Goal: Transaction & Acquisition: Obtain resource

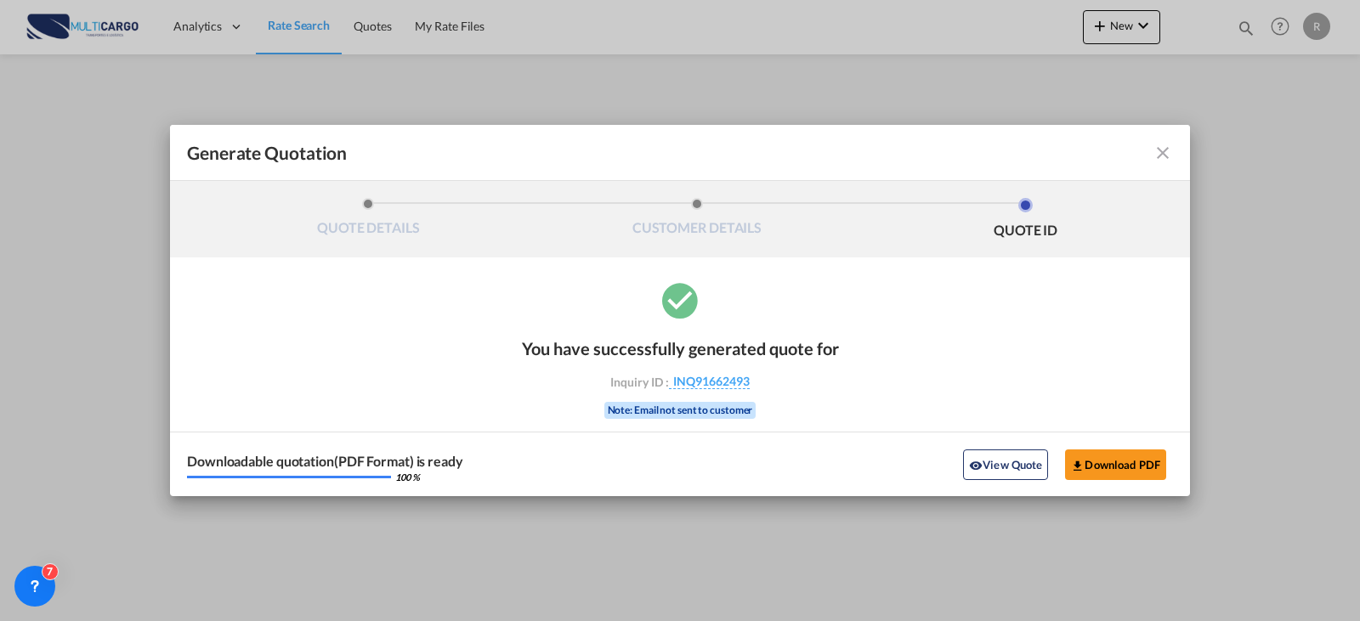
click at [1165, 151] on md-icon "icon-close fg-AAA8AD cursor m-0" at bounding box center [1163, 153] width 20 height 20
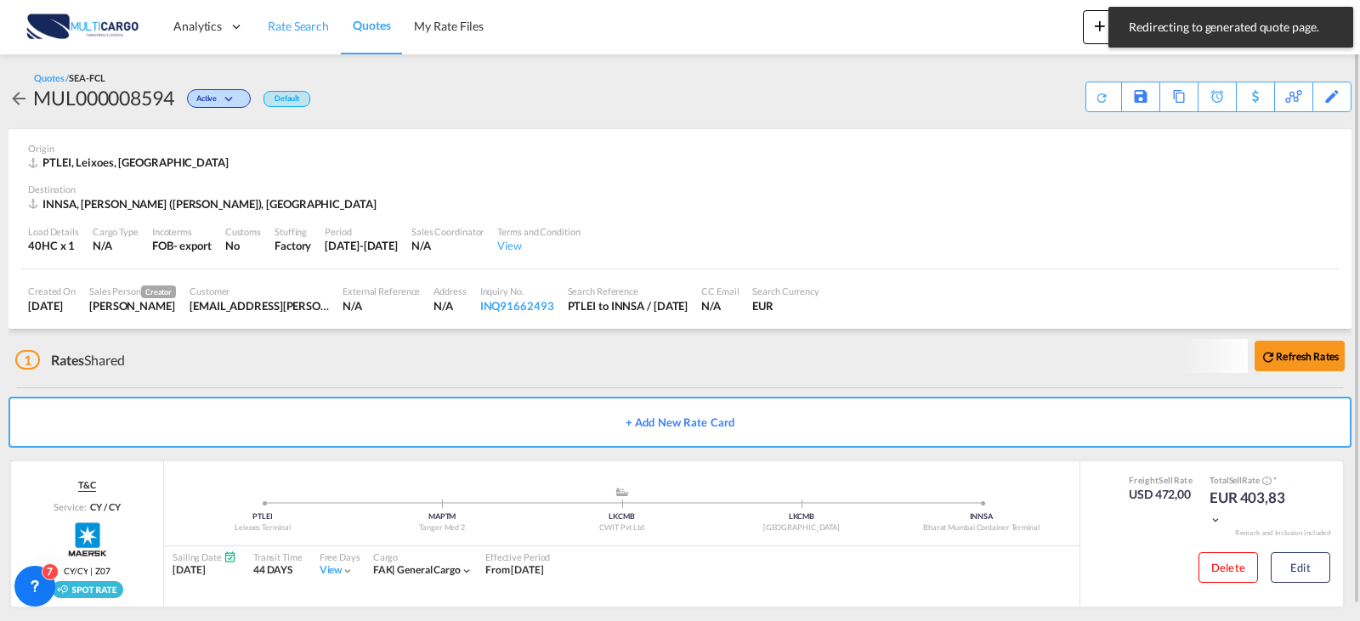
click at [293, 31] on span "Rate Search" at bounding box center [298, 26] width 61 height 14
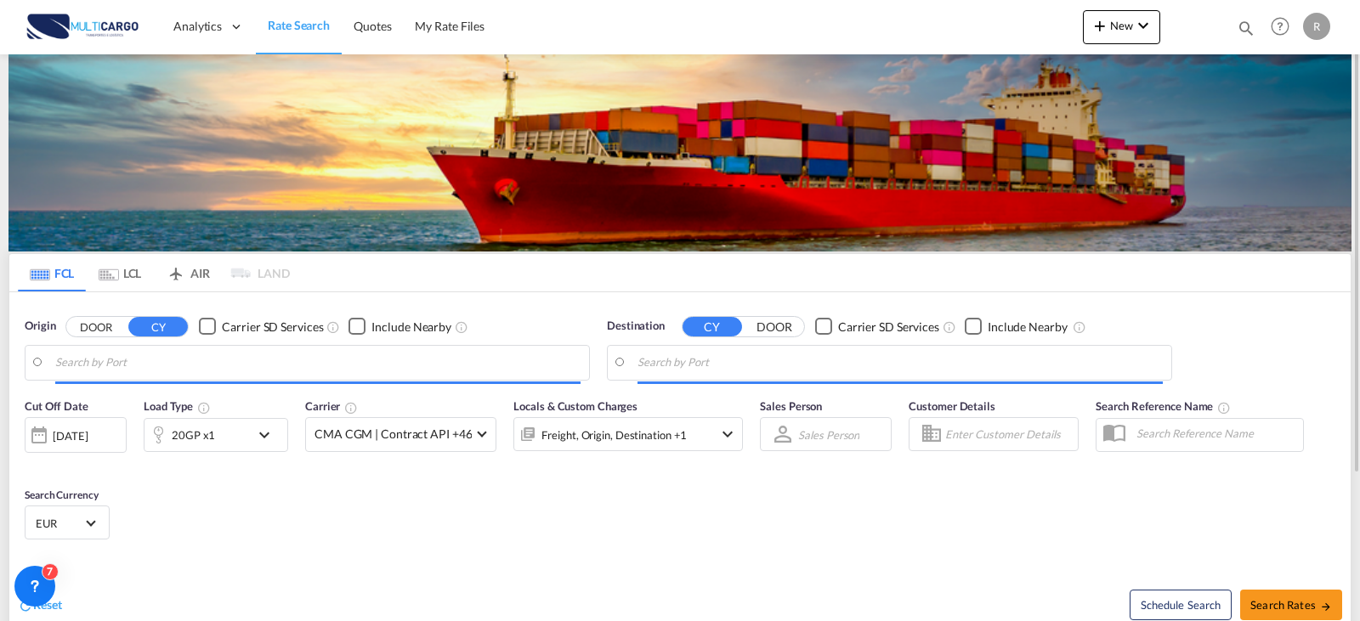
type input "Leixoes, PTLEI"
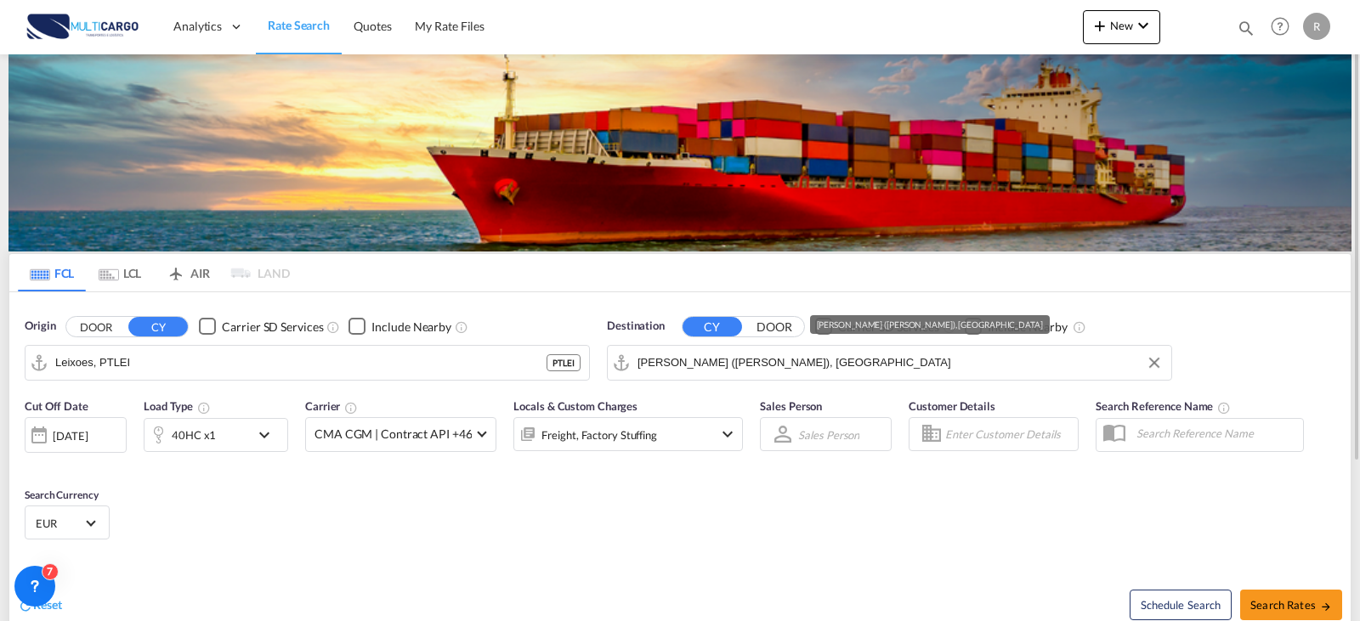
click at [857, 360] on input "[PERSON_NAME] ([PERSON_NAME]), [GEOGRAPHIC_DATA]" at bounding box center [900, 363] width 525 height 26
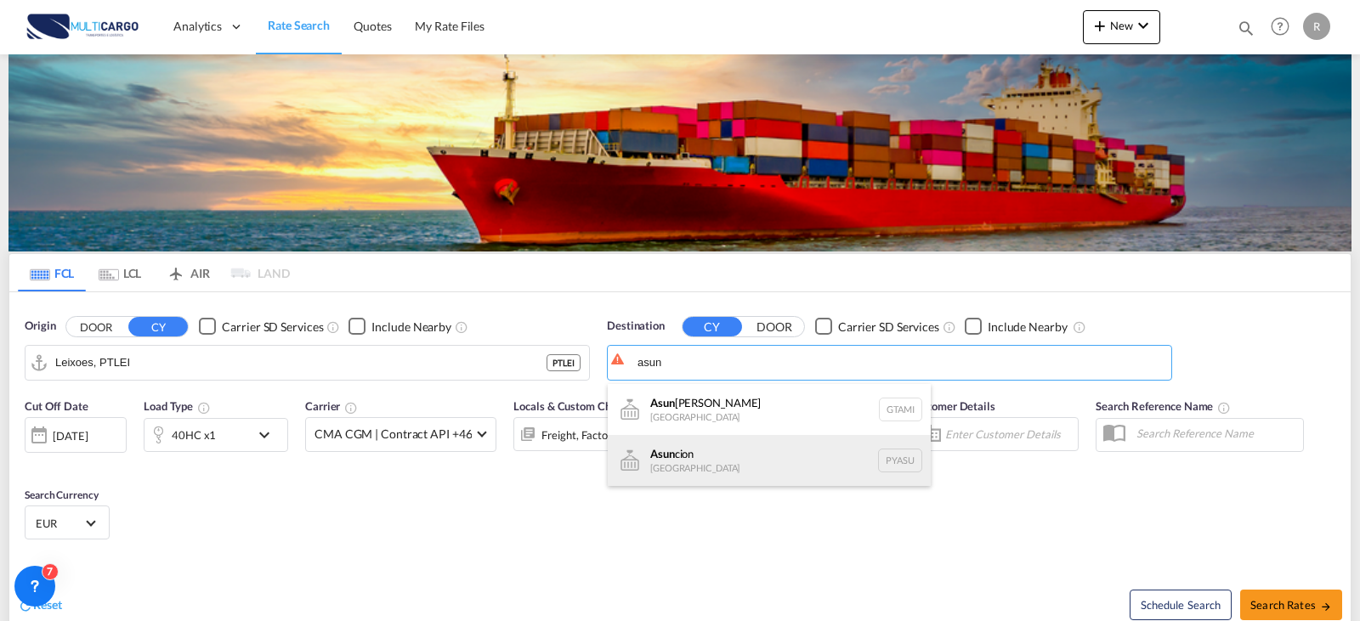
click at [813, 449] on div "Asun cion [GEOGRAPHIC_DATA] [GEOGRAPHIC_DATA]" at bounding box center [769, 460] width 323 height 51
type input "[PERSON_NAME], PYASU"
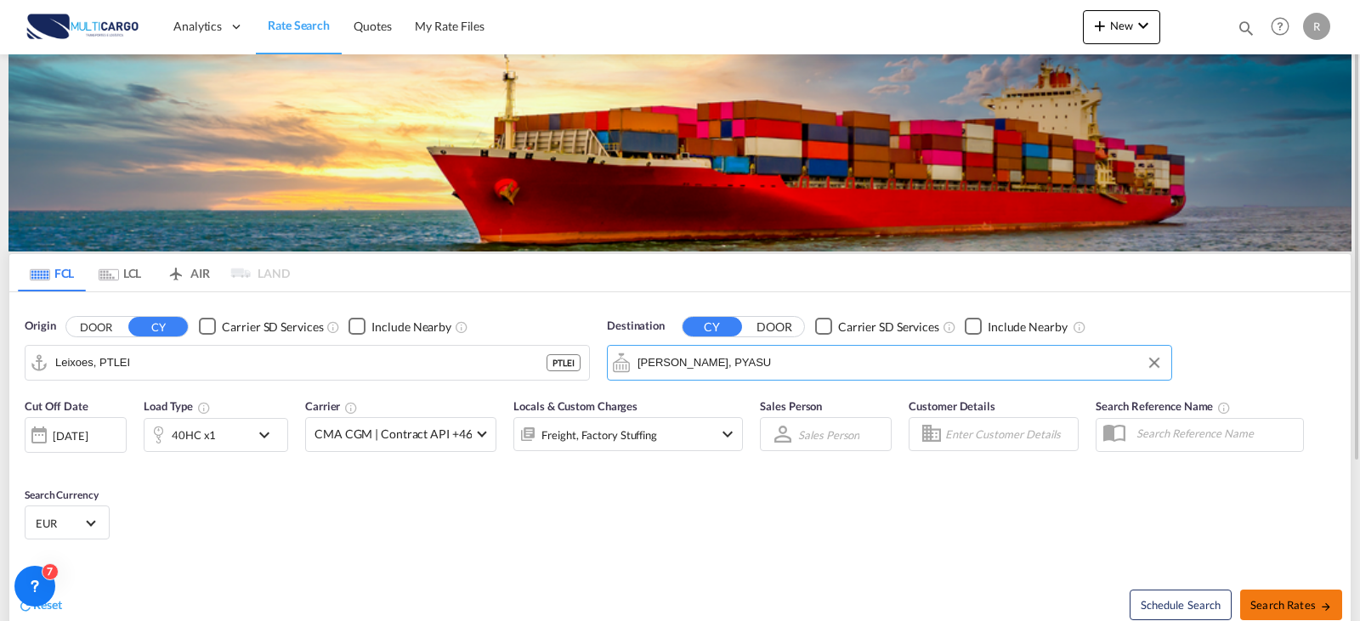
click at [1321, 604] on md-icon "icon-arrow-right" at bounding box center [1326, 607] width 12 height 12
type input "PTLEI to PYASU / [DATE]"
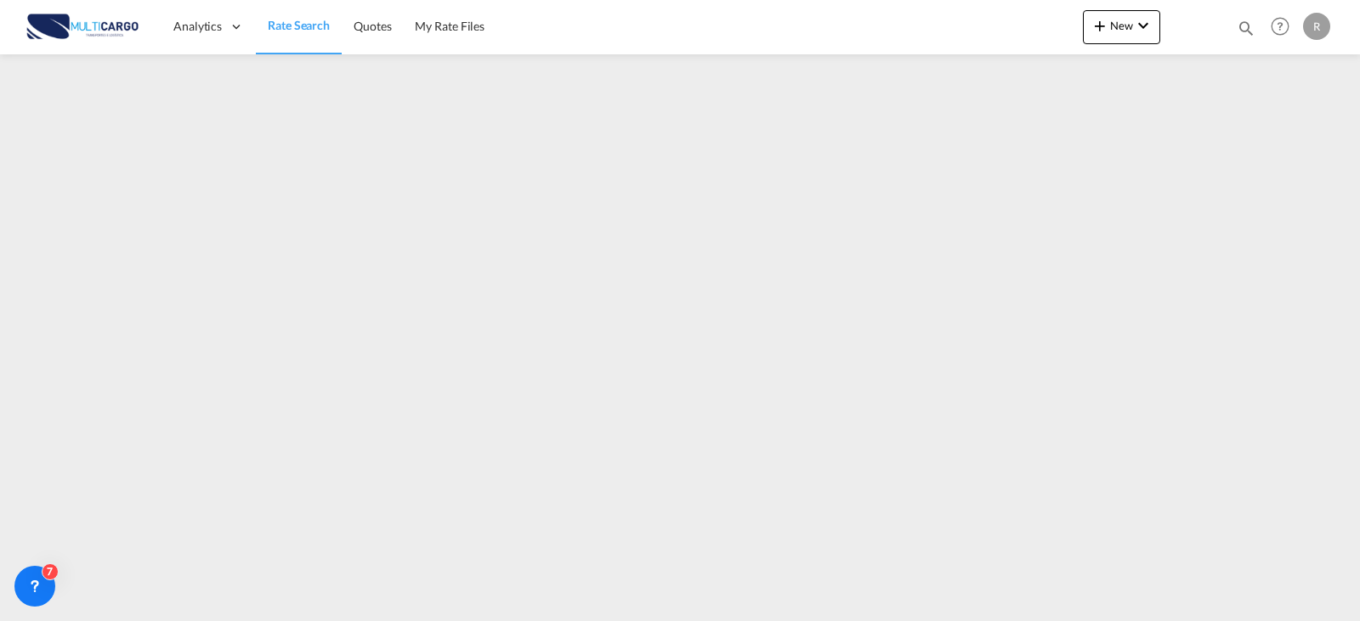
click at [305, 26] on span "Rate Search" at bounding box center [299, 25] width 62 height 14
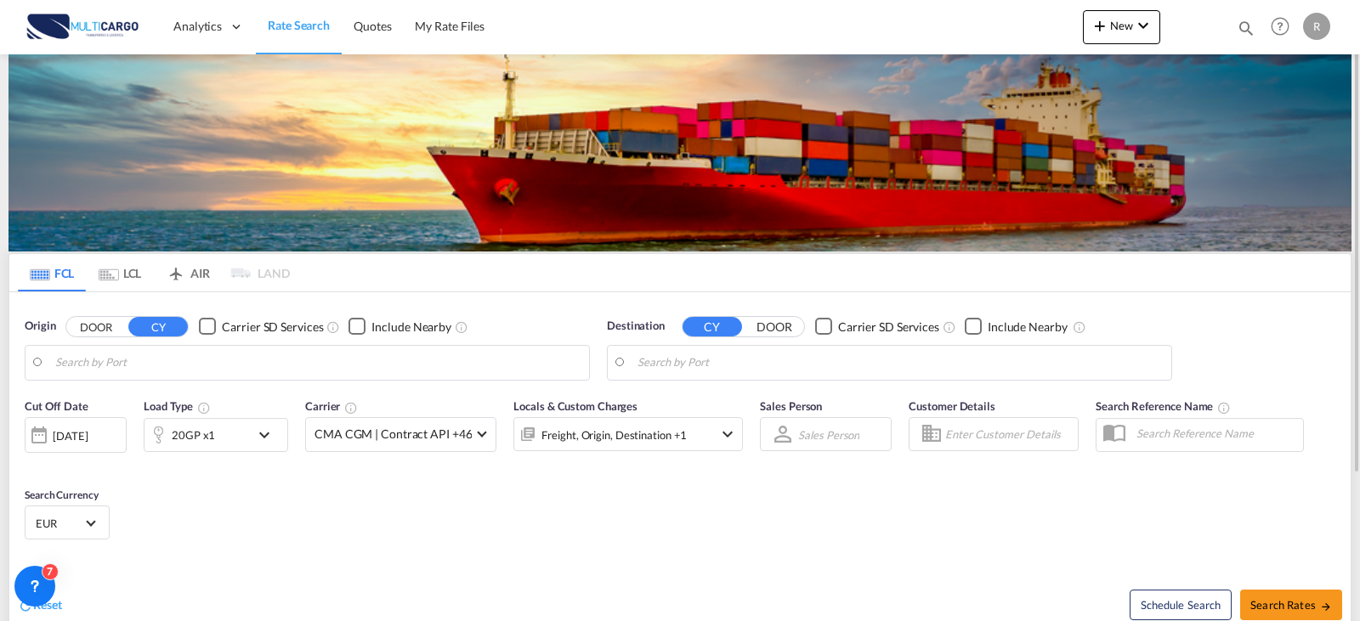
type input "Leixoes, PTLEI"
type input "[PERSON_NAME], PYASU"
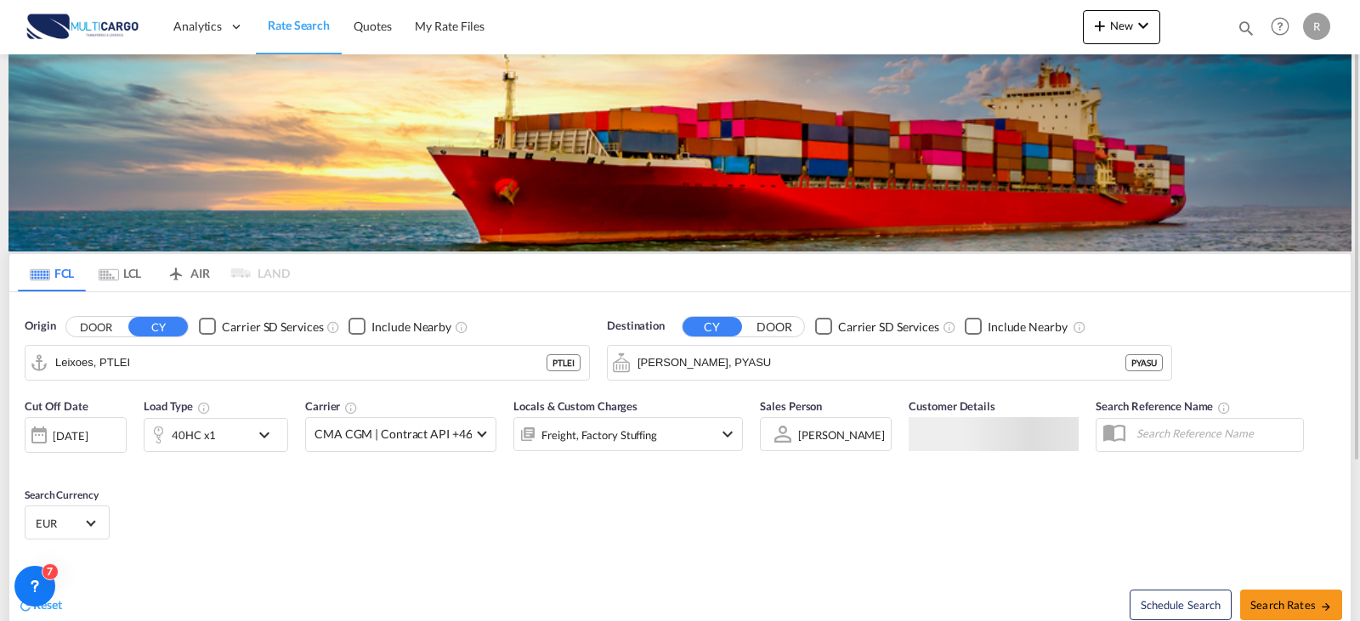
click at [668, 443] on div "Freight, Factory Stuffing" at bounding box center [605, 434] width 182 height 34
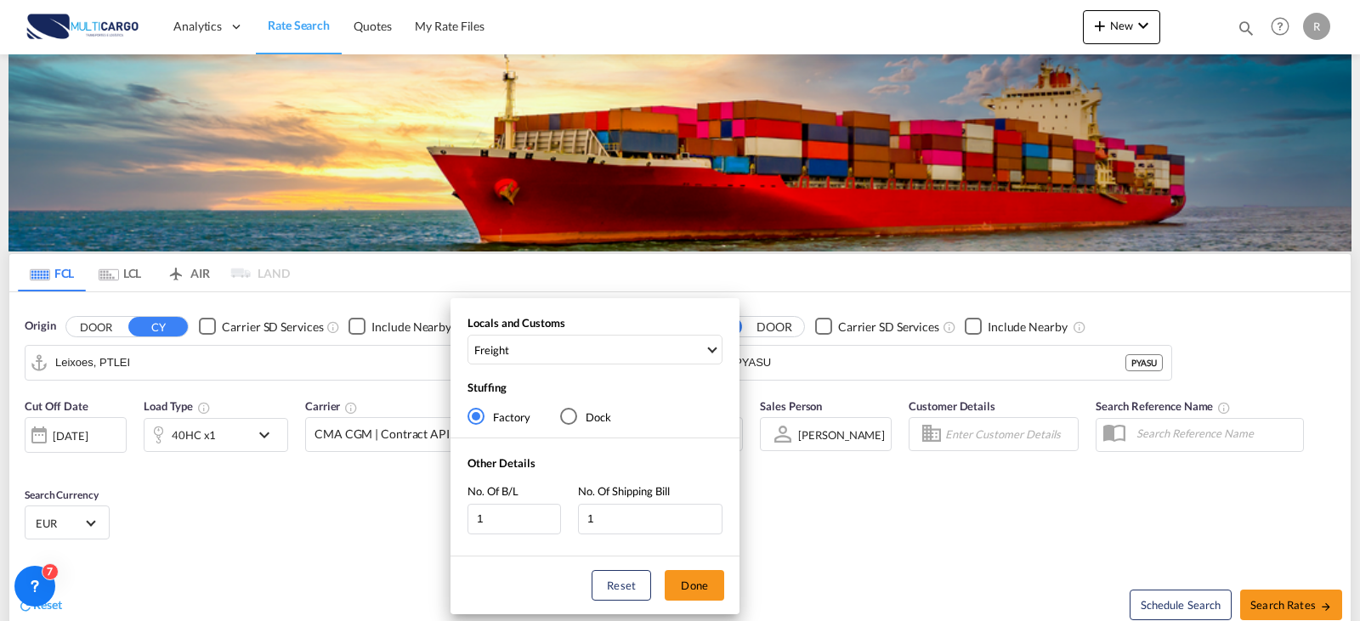
click at [594, 369] on div "Locals and Customs Freight Clear All Select All Freight Origin Charges Origin C…" at bounding box center [595, 344] width 289 height 58
click at [582, 356] on span "Freight" at bounding box center [589, 350] width 230 height 15
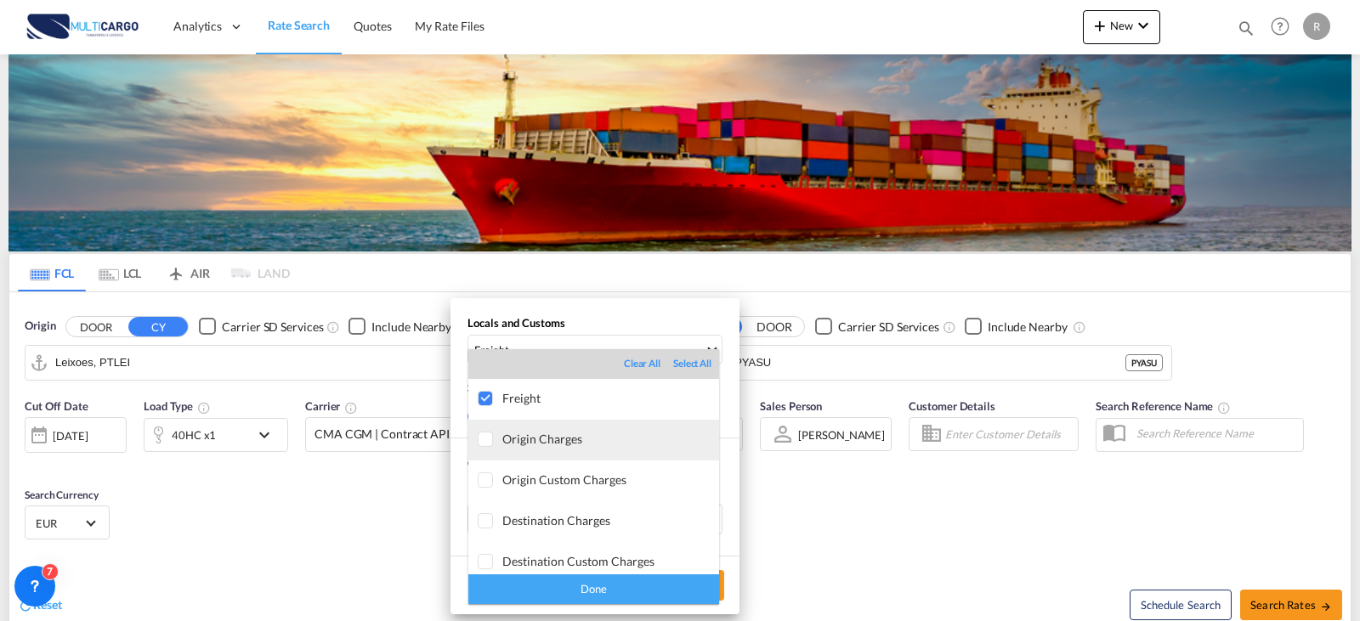
click at [531, 444] on div "Origin Charges" at bounding box center [610, 439] width 217 height 14
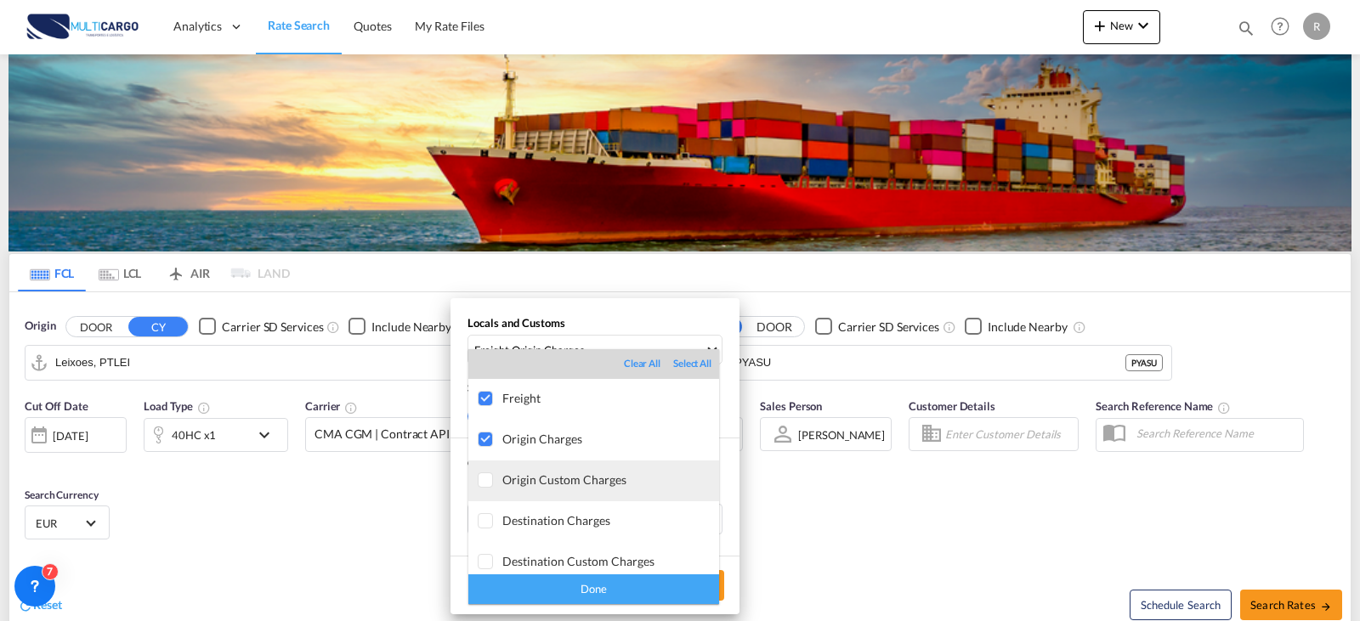
click at [555, 473] on div "Origin Custom Charges" at bounding box center [610, 480] width 217 height 14
click at [597, 596] on div "Done" at bounding box center [593, 590] width 251 height 30
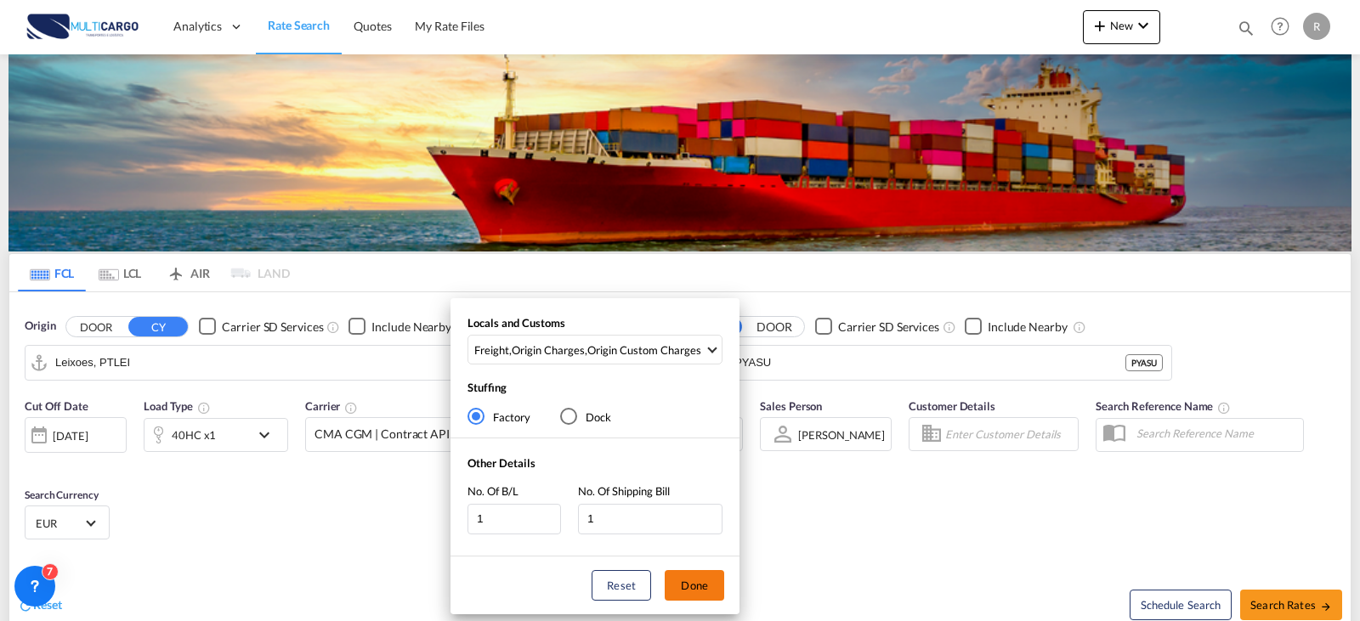
click at [706, 592] on button "Done" at bounding box center [695, 585] width 60 height 31
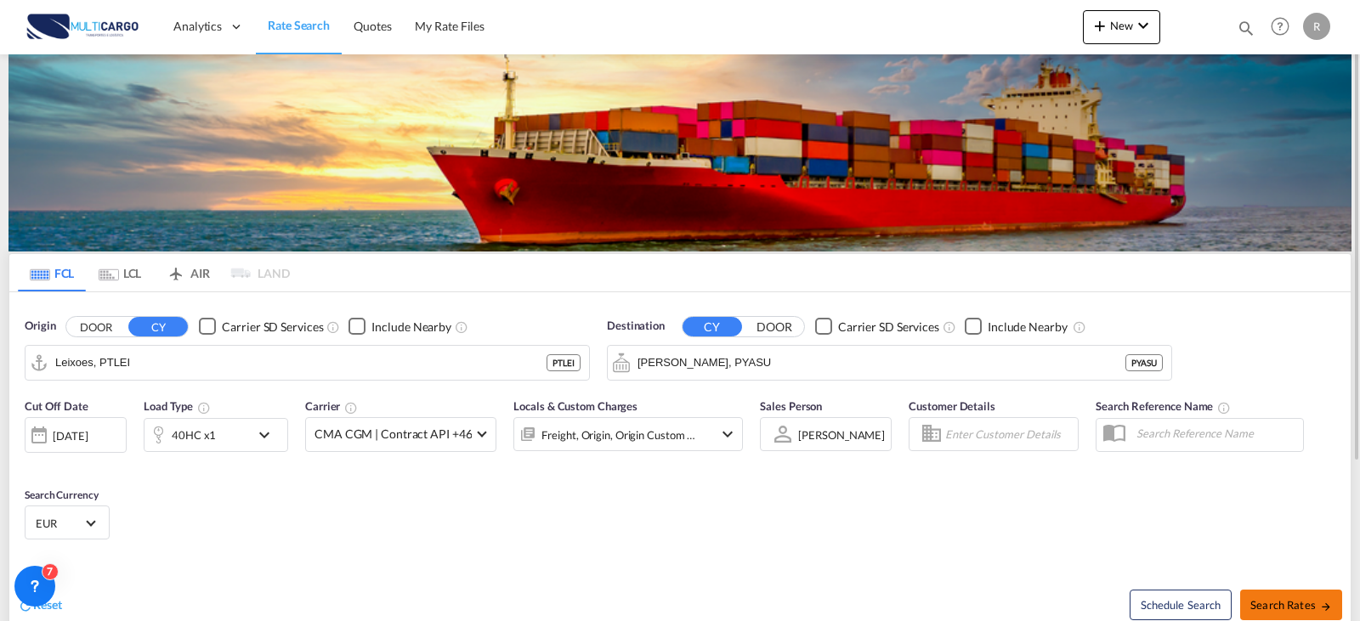
click at [1278, 593] on button "Search Rates" at bounding box center [1291, 605] width 102 height 31
type input "PTLEI to PYASU / [DATE]"
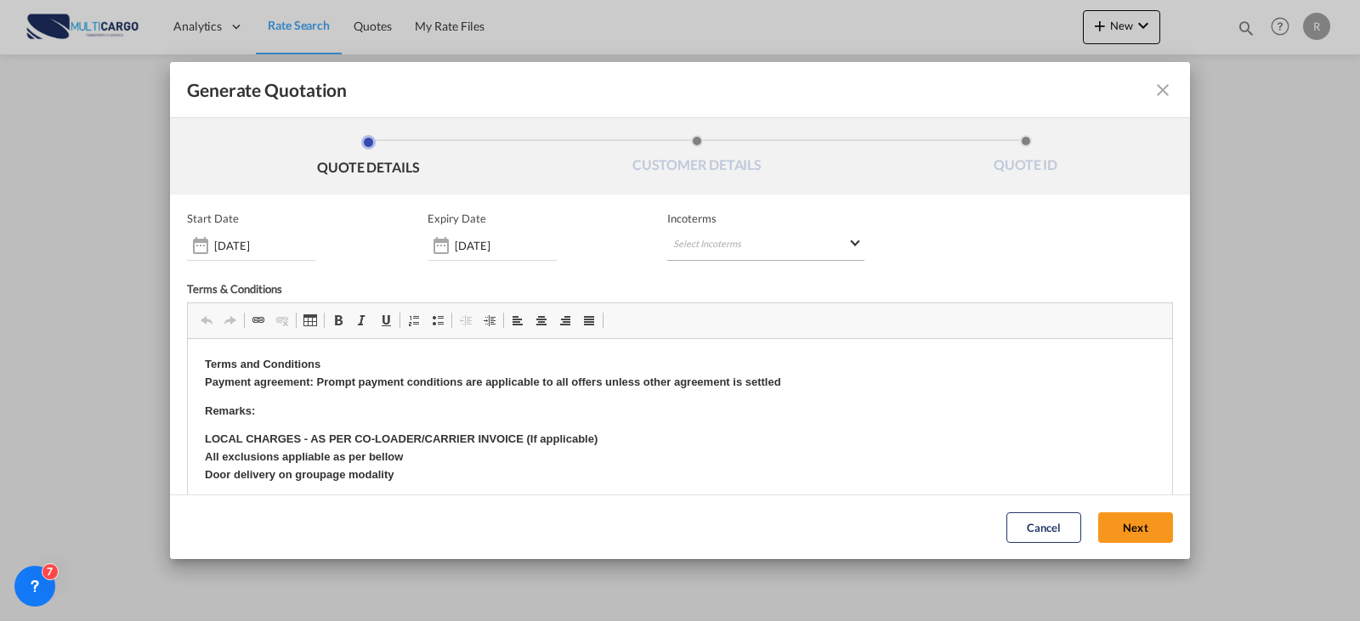
click at [708, 252] on md-select "Select Incoterms CIP - import Carriage and Insurance Paid to FAS - export Free …" at bounding box center [765, 245] width 197 height 31
type md-option "[object Object]"
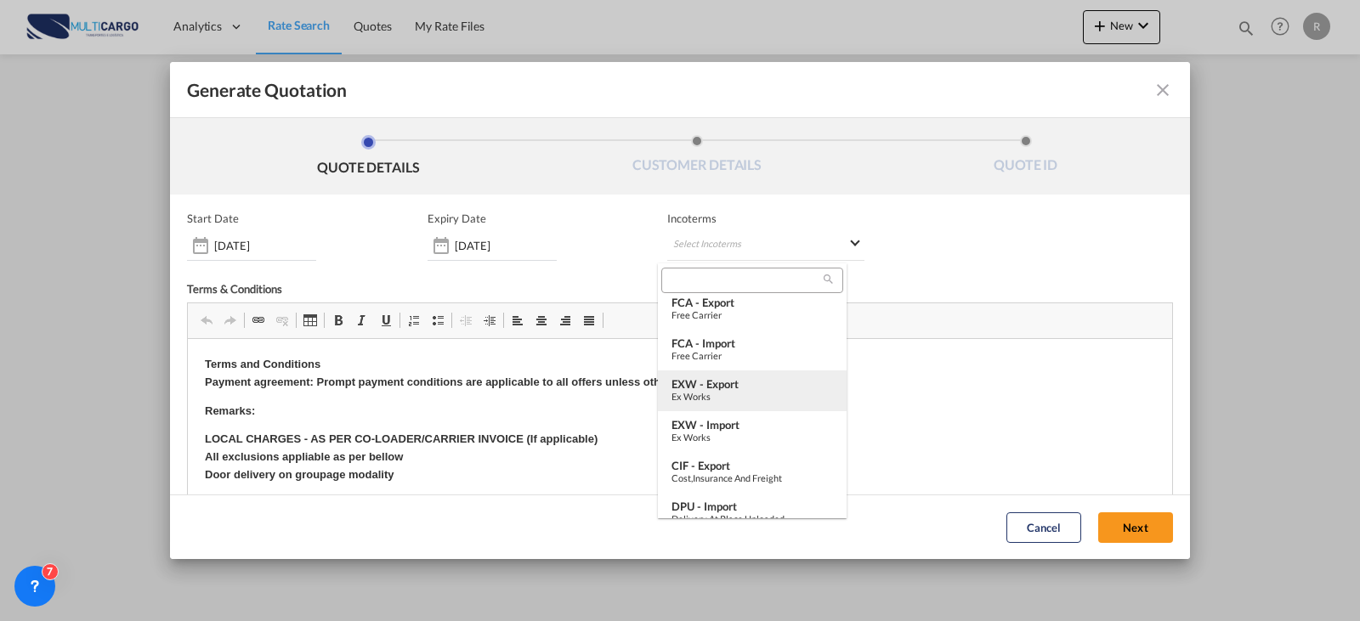
click at [745, 400] on div "Ex Works" at bounding box center [753, 396] width 162 height 11
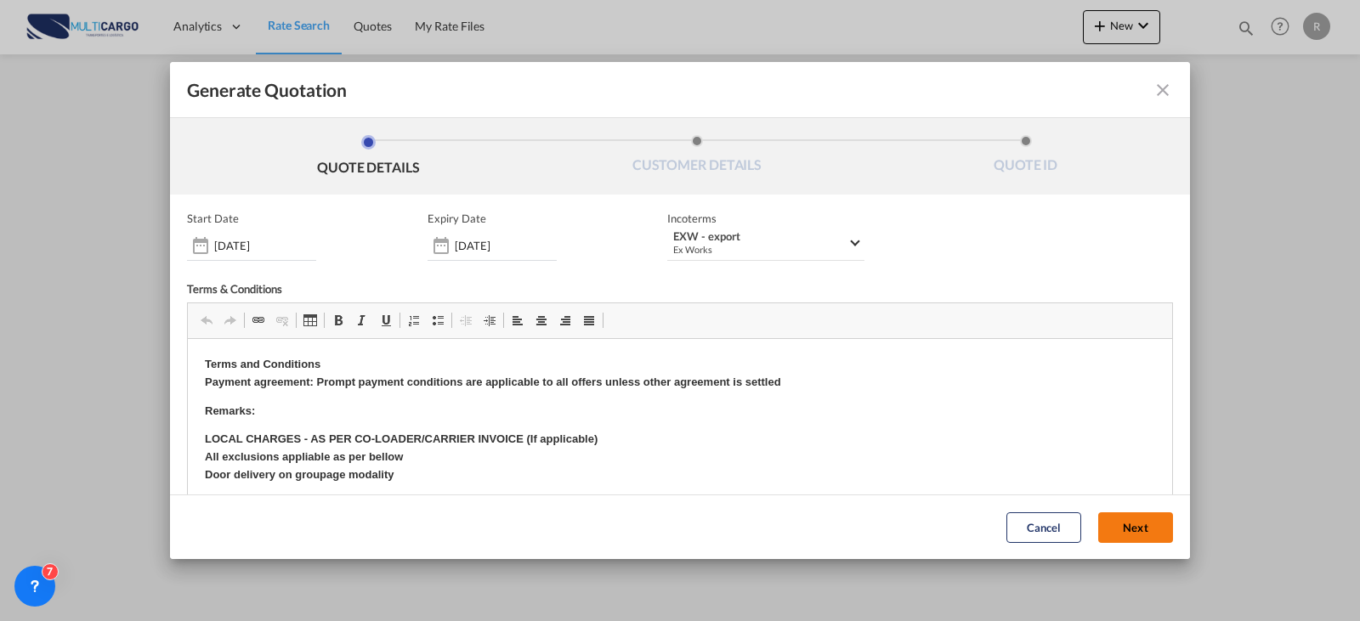
click at [1125, 530] on button "Next" at bounding box center [1135, 528] width 75 height 31
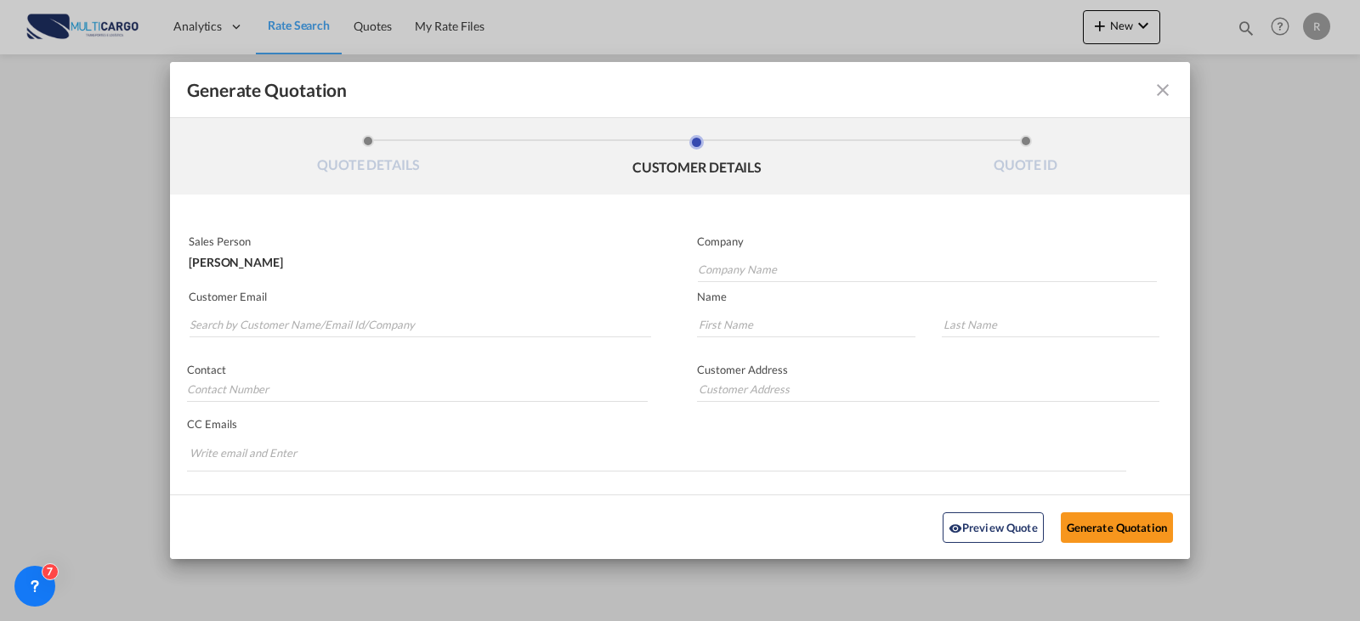
click at [1153, 85] on md-icon "icon-close fg-AAA8AD cursor m-0" at bounding box center [1163, 90] width 20 height 20
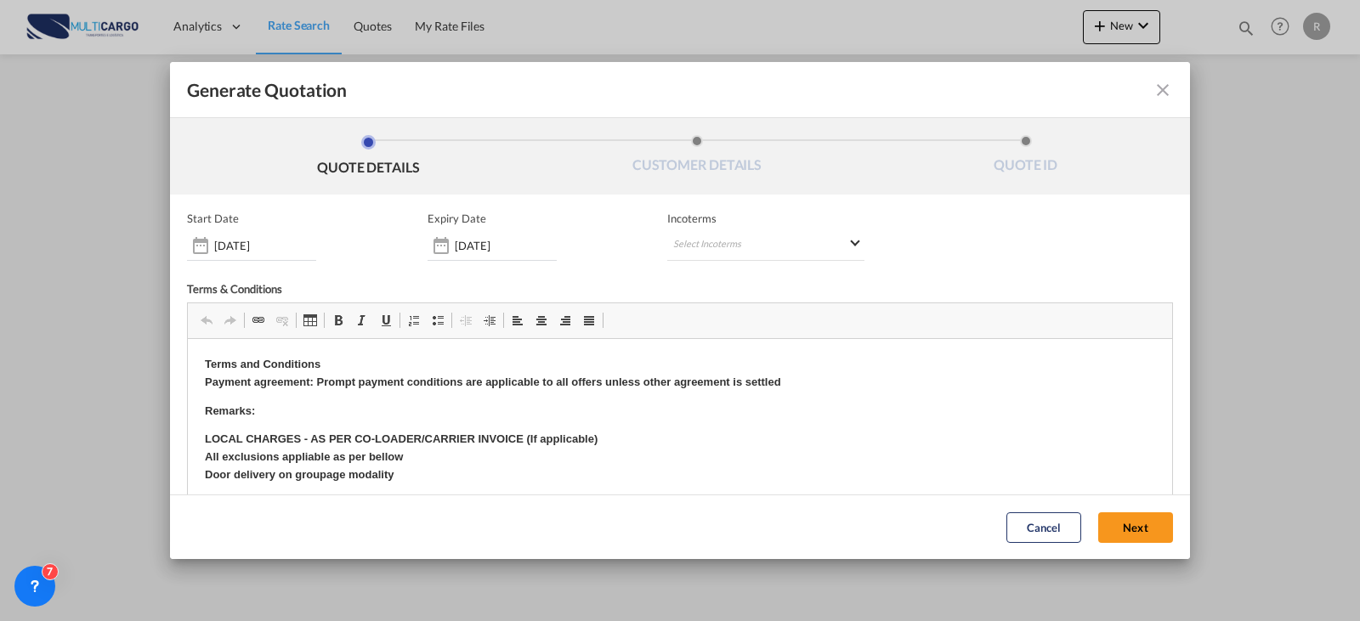
scroll to position [0, 0]
click at [522, 237] on div "[DATE]" at bounding box center [492, 245] width 129 height 31
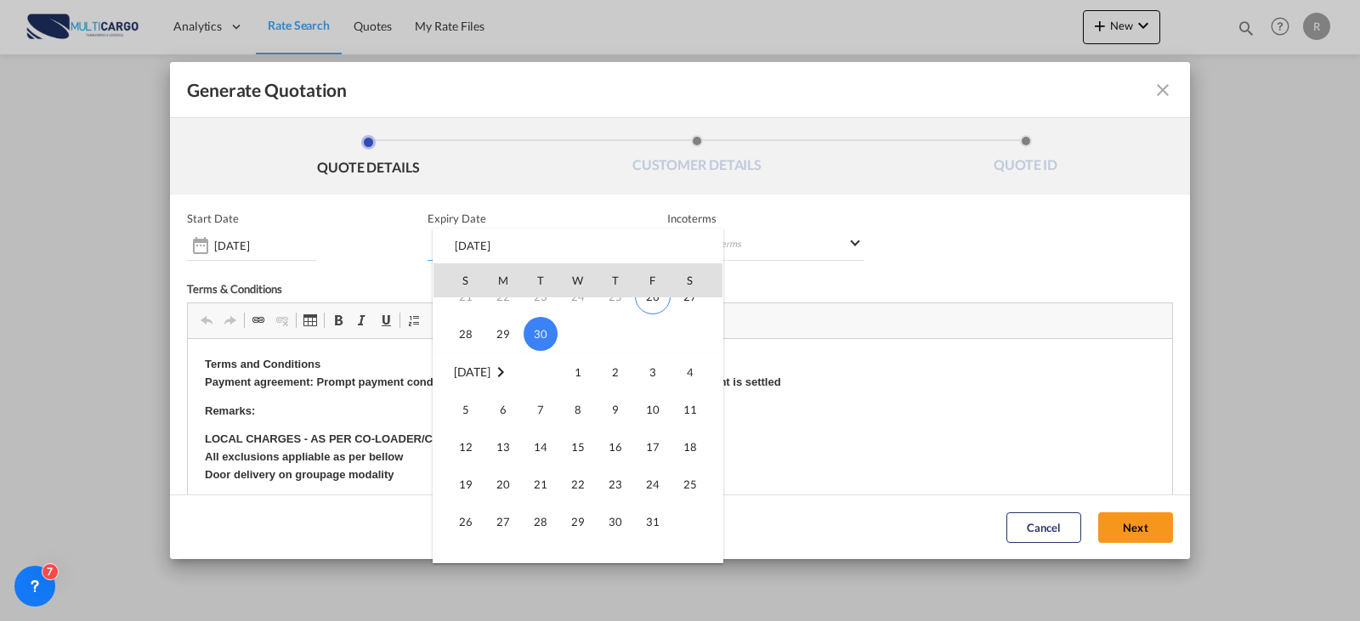
scroll to position [255, 0]
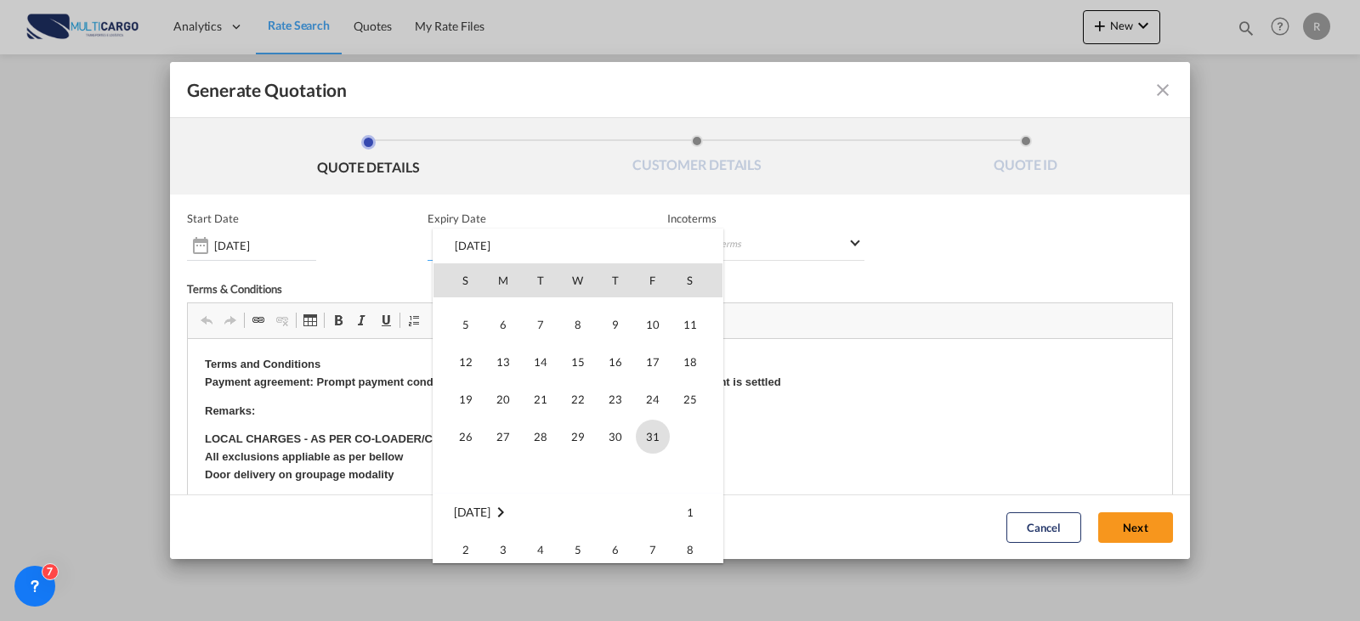
click at [668, 445] on td "31" at bounding box center [652, 436] width 37 height 37
type input "[DATE]"
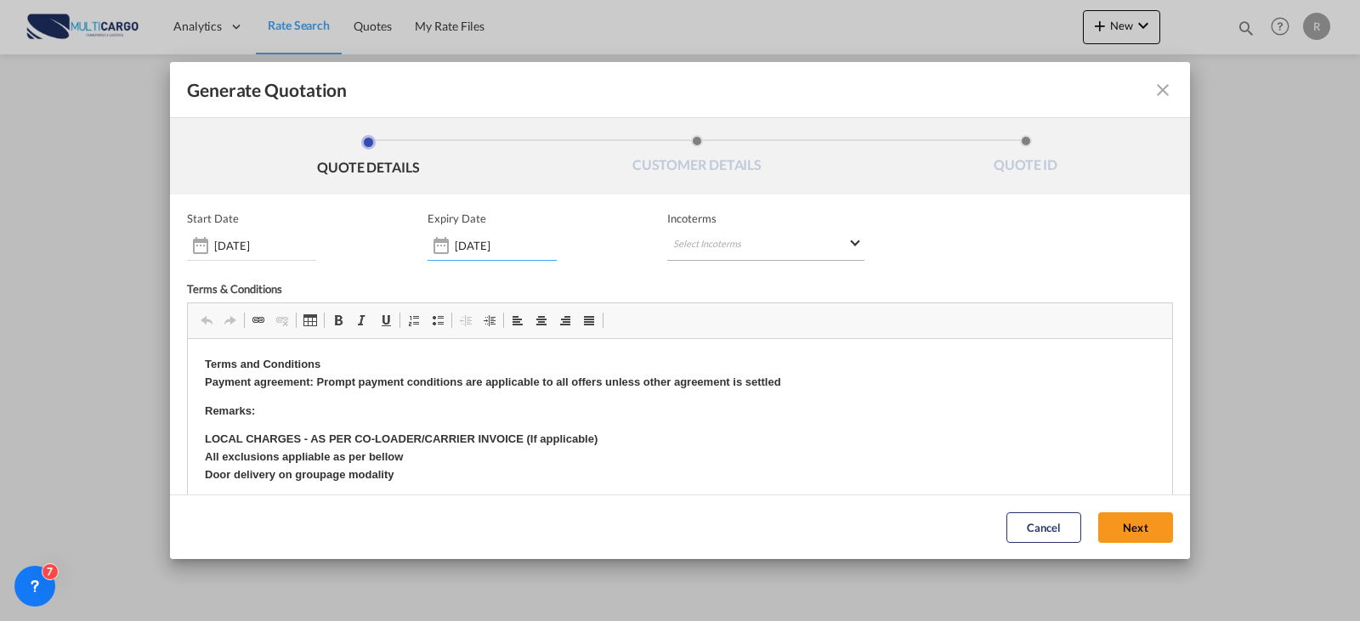
click at [706, 241] on md-select "Select Incoterms CIP - import Carriage and Insurance Paid to FAS - export Free …" at bounding box center [765, 245] width 197 height 31
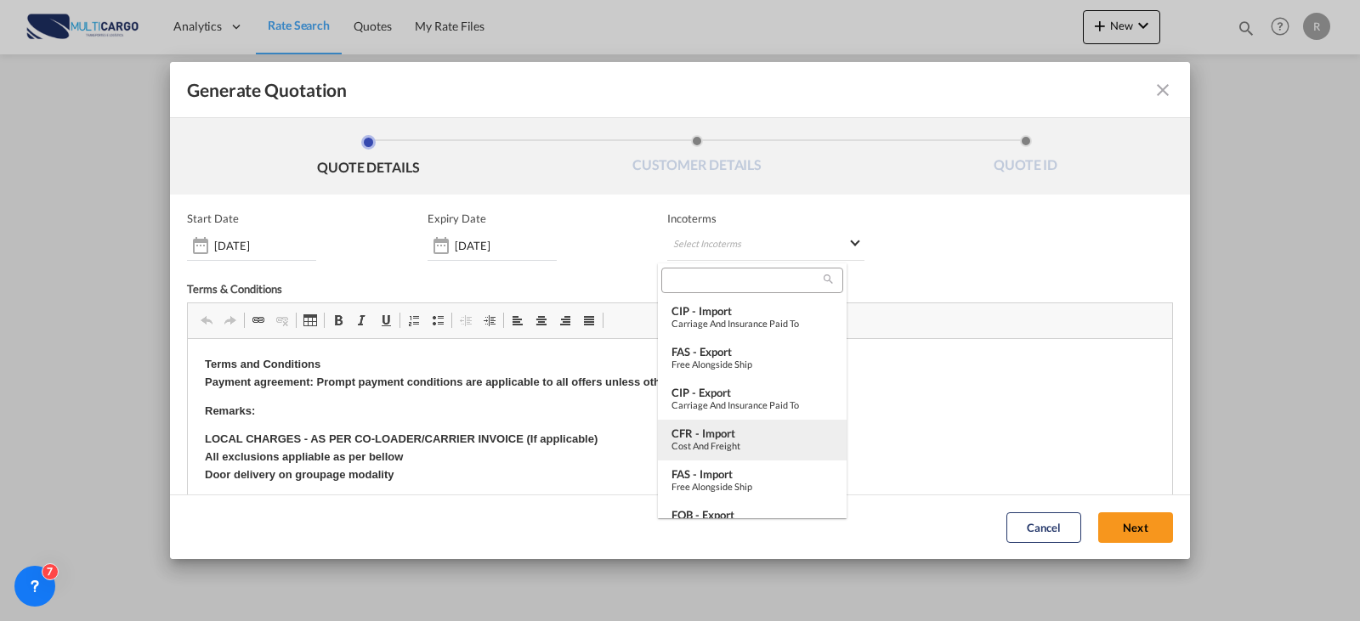
type md-option "[object Object]"
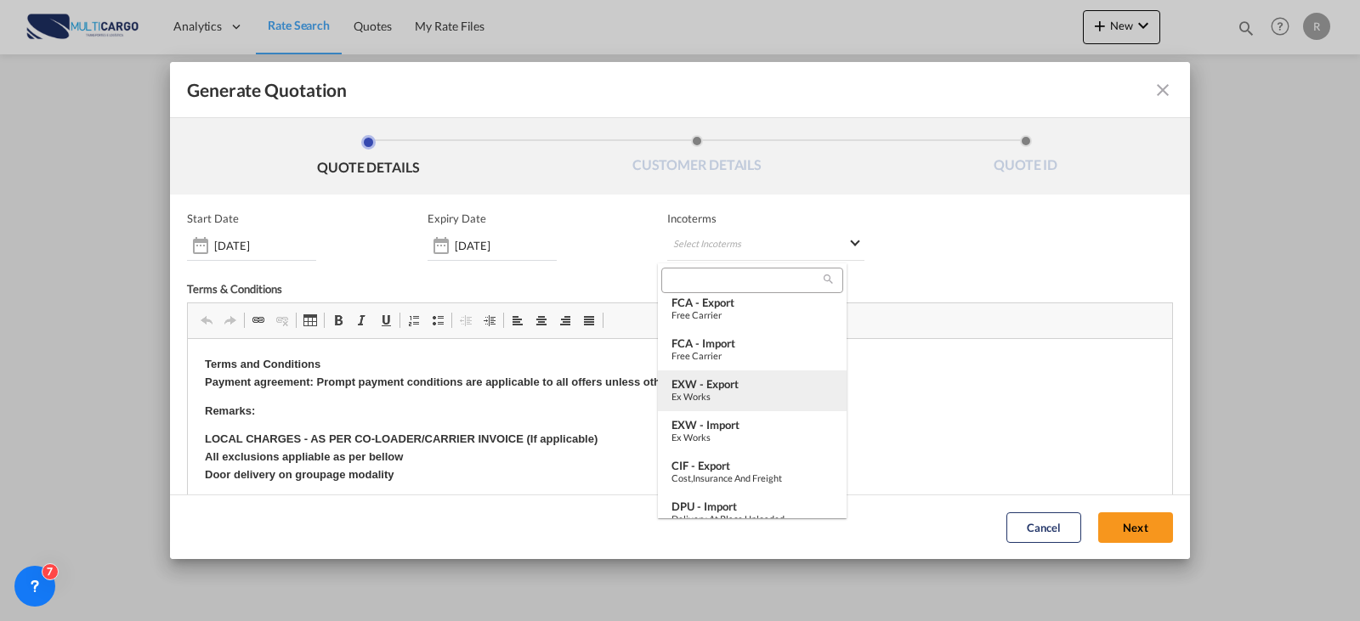
type md-option "[object Object]"
click at [728, 392] on div "Ex Works" at bounding box center [753, 396] width 162 height 11
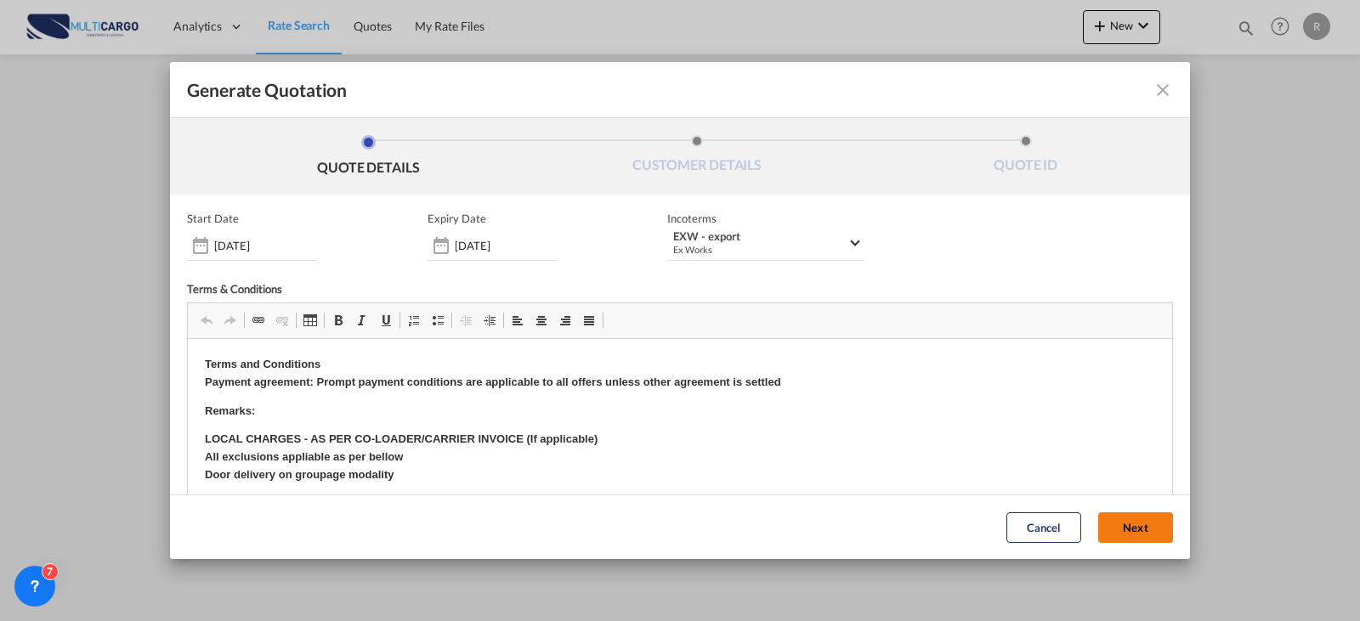
click at [1130, 521] on button "Next" at bounding box center [1135, 528] width 75 height 31
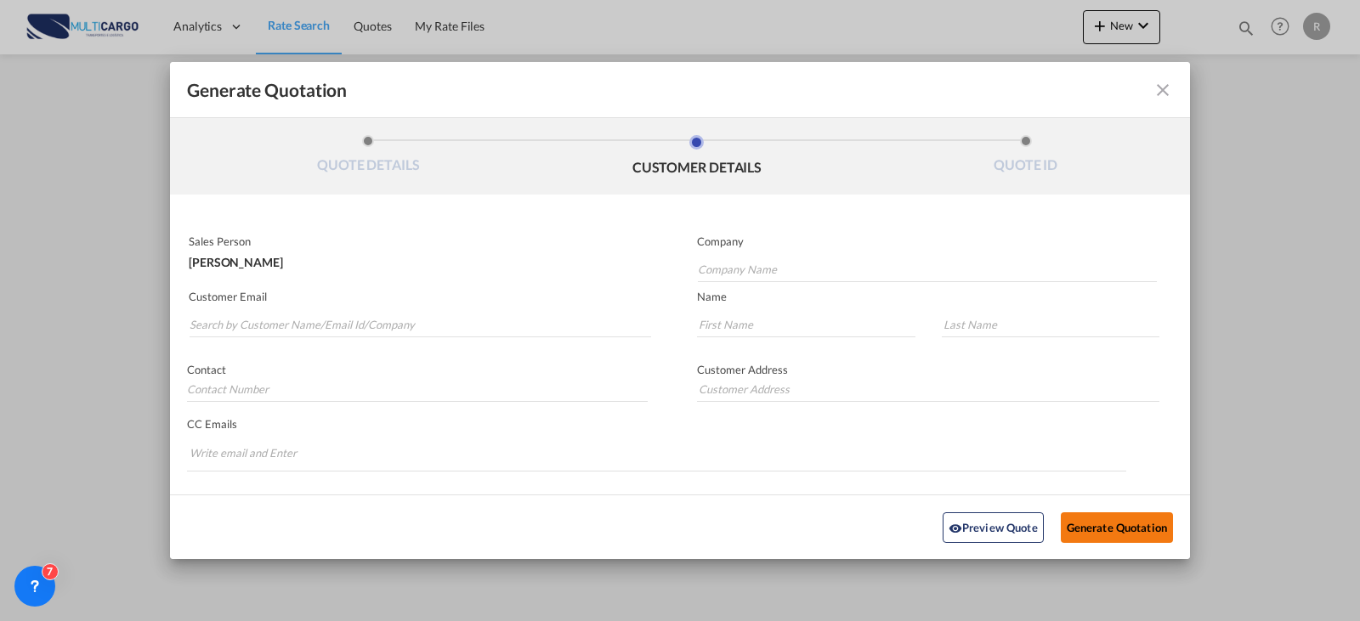
click at [1130, 521] on button "Generate Quotation" at bounding box center [1117, 527] width 112 height 31
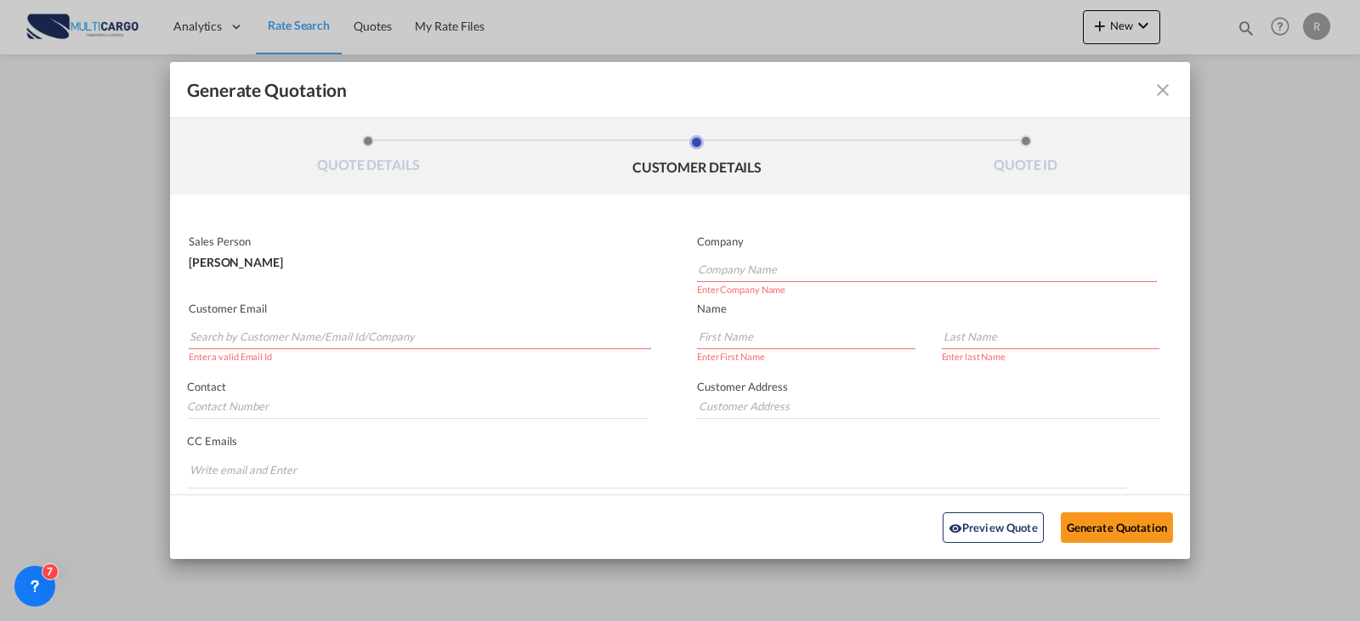
click at [439, 347] on md-autocomplete-wrap "Generate QuotationQUOTE ..." at bounding box center [420, 332] width 462 height 34
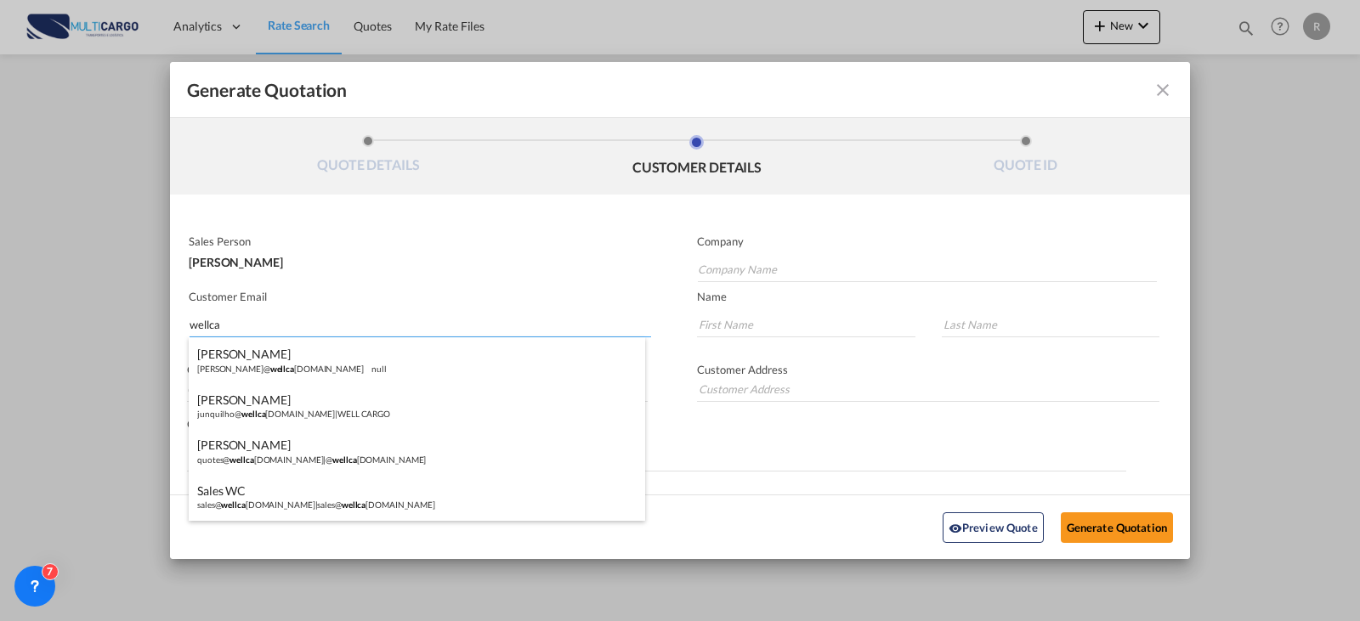
type input "wellca"
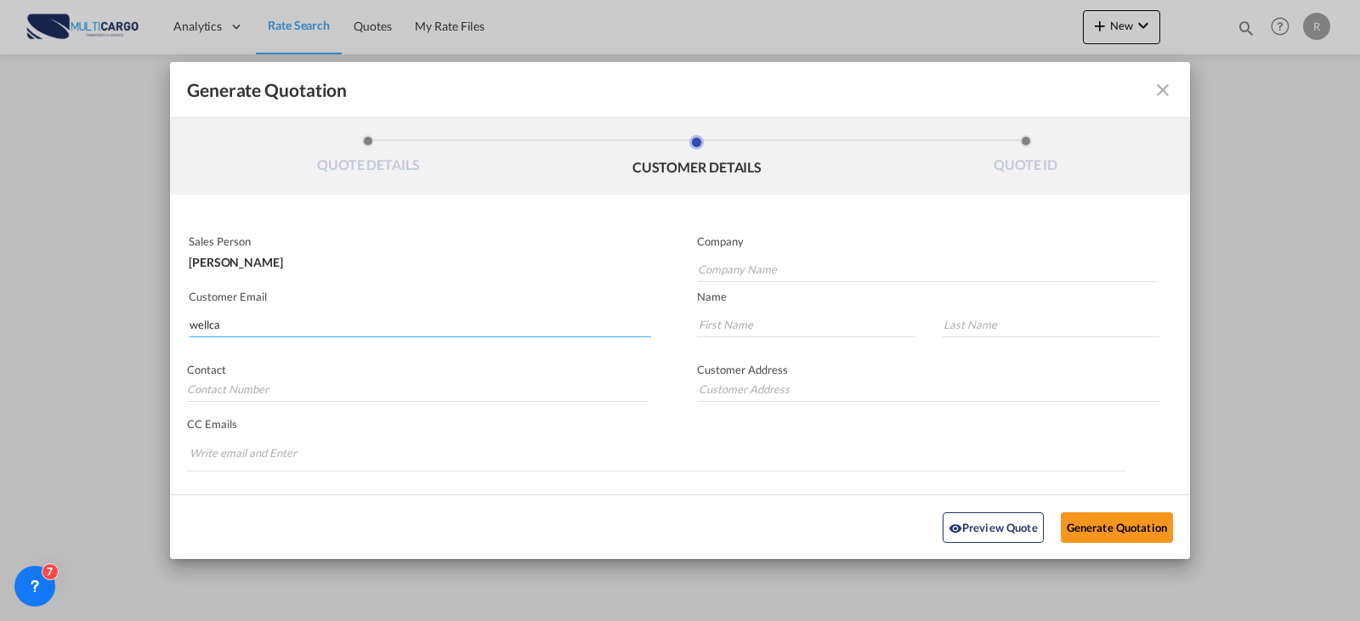
click at [310, 317] on input "wellca" at bounding box center [421, 325] width 462 height 26
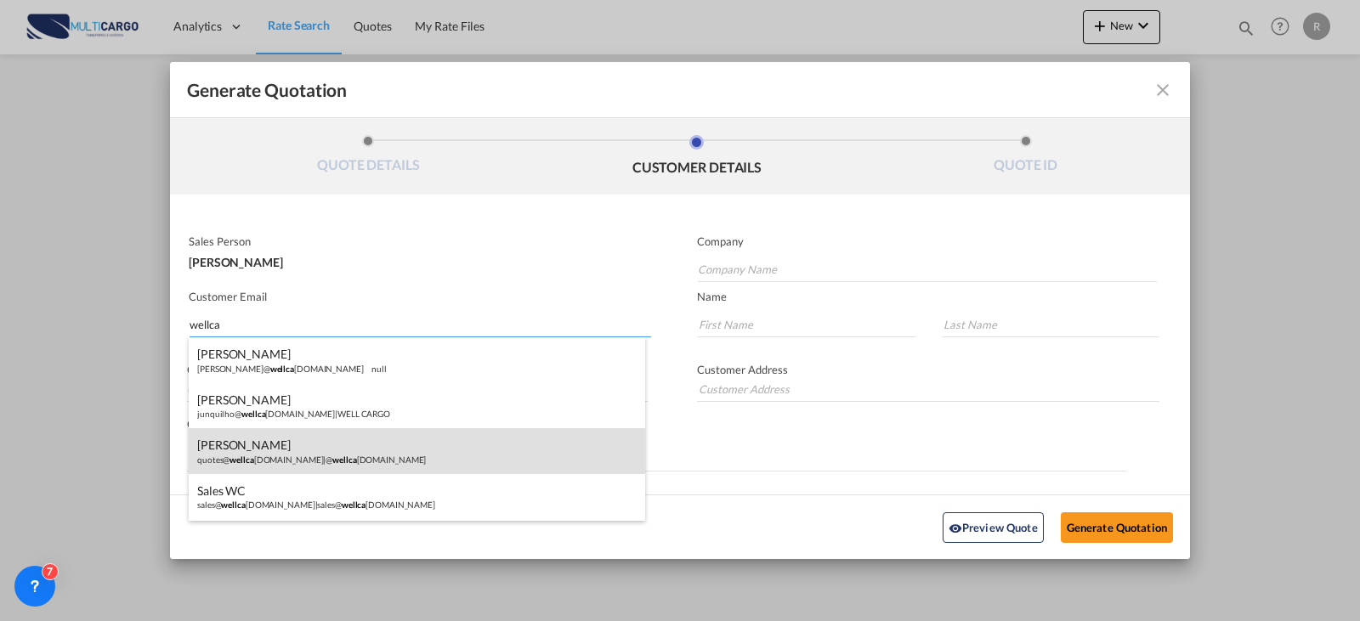
click at [340, 458] on div "[PERSON_NAME] quotes@ wellca [DOMAIN_NAME] | @ wellca [DOMAIN_NAME]" at bounding box center [417, 451] width 456 height 46
type input "@[DOMAIN_NAME]"
type input "[EMAIL_ADDRESS][DOMAIN_NAME]"
type input "[PERSON_NAME]"
type input "Ventura"
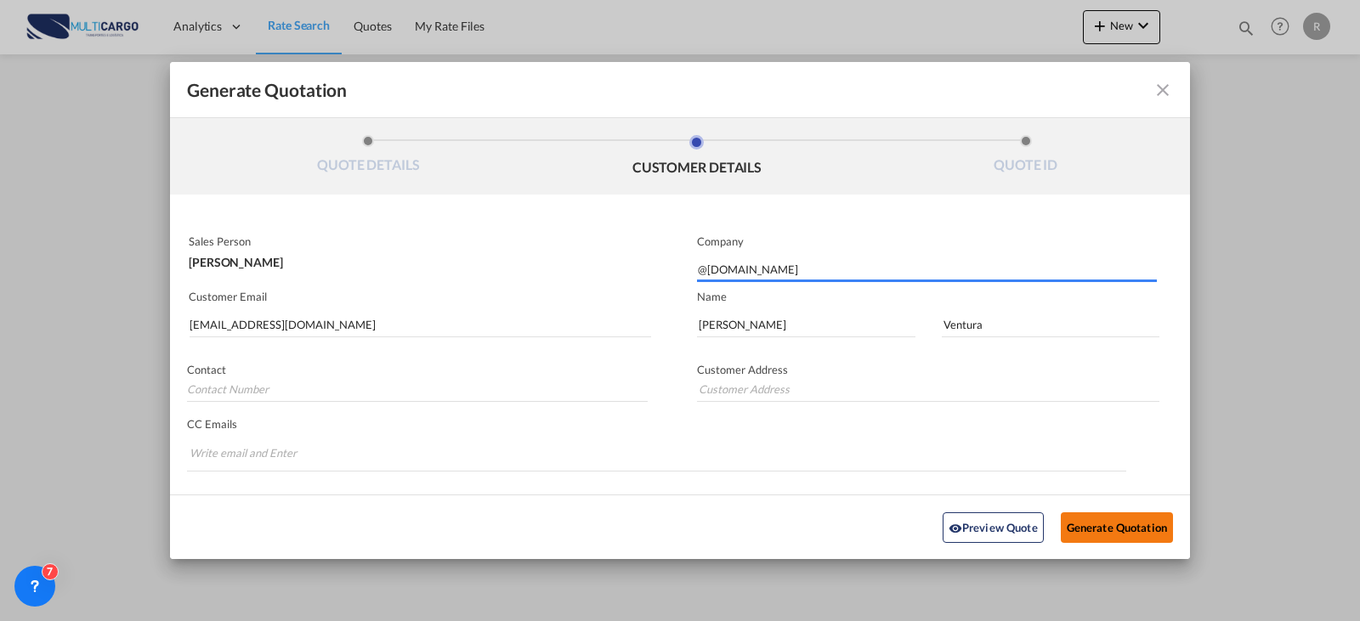
click at [1119, 524] on button "Generate Quotation" at bounding box center [1117, 527] width 112 height 31
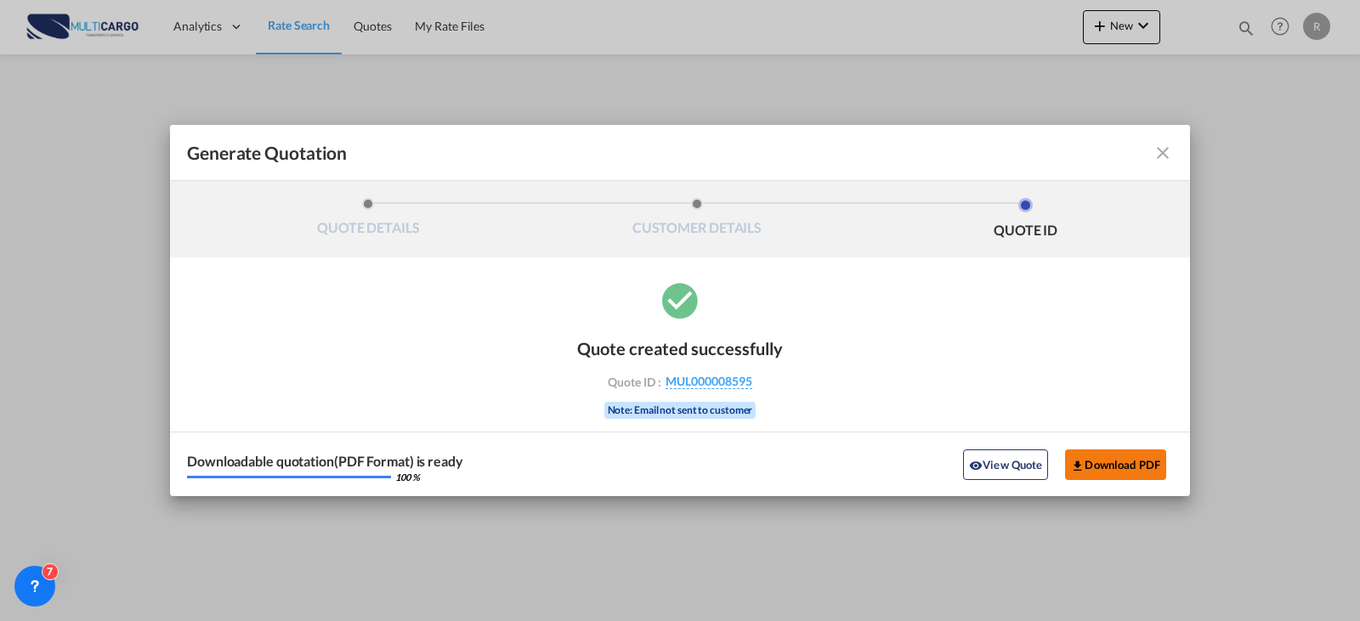
click at [1084, 462] on md-icon "icon-download" at bounding box center [1078, 466] width 14 height 14
